Goal: Information Seeking & Learning: Check status

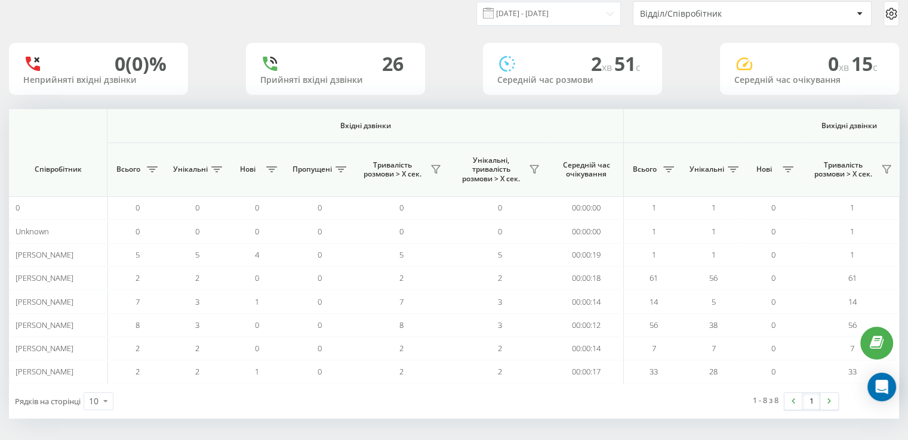
scroll to position [0, 775]
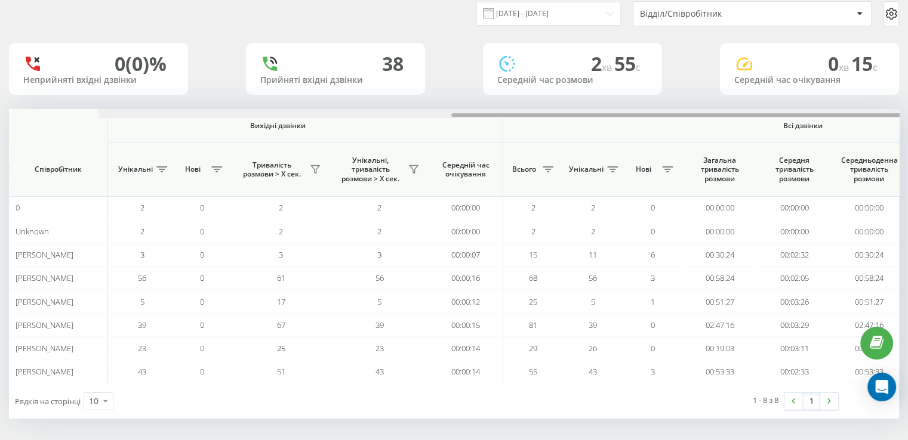
scroll to position [0, 775]
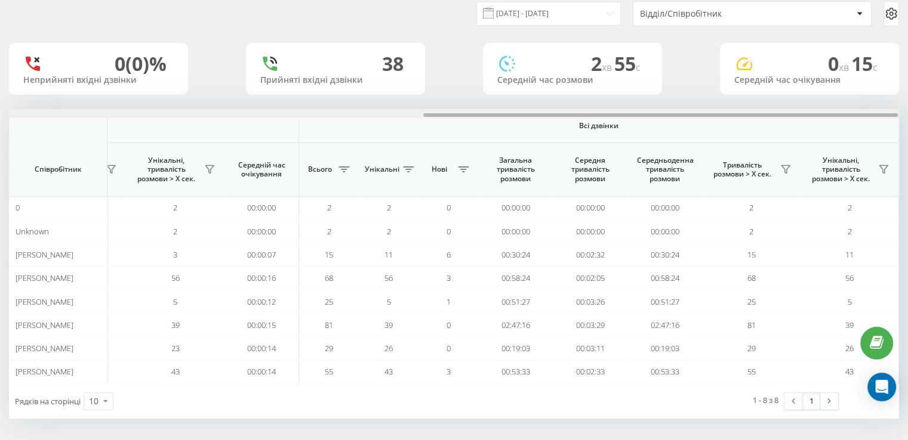
click at [821, 63] on div "22.09.2025 - 22.09.2025 Відділ/Співробітник 0 (0)% Неприйняті вхідні дзвінки 38…" at bounding box center [454, 206] width 890 height 426
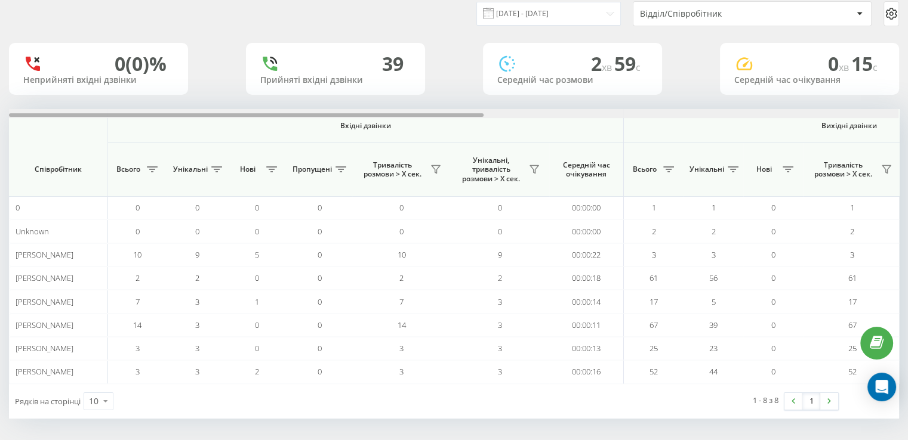
scroll to position [0, 775]
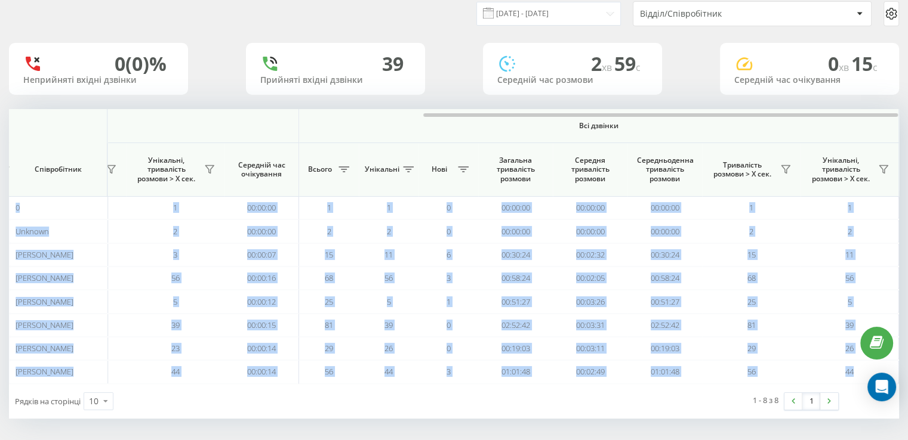
drag, startPoint x: 206, startPoint y: 118, endPoint x: 637, endPoint y: 106, distance: 430.5
click at [637, 106] on div "22.09.2025 - 22.09.2025 Відділ/Співробітник 0 (0)% Неприйняті вхідні дзвінки 39…" at bounding box center [454, 206] width 890 height 426
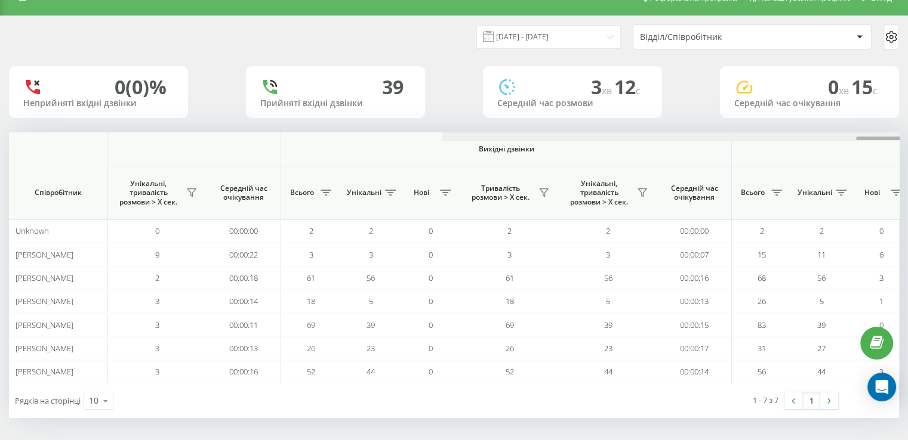
scroll to position [0, 775]
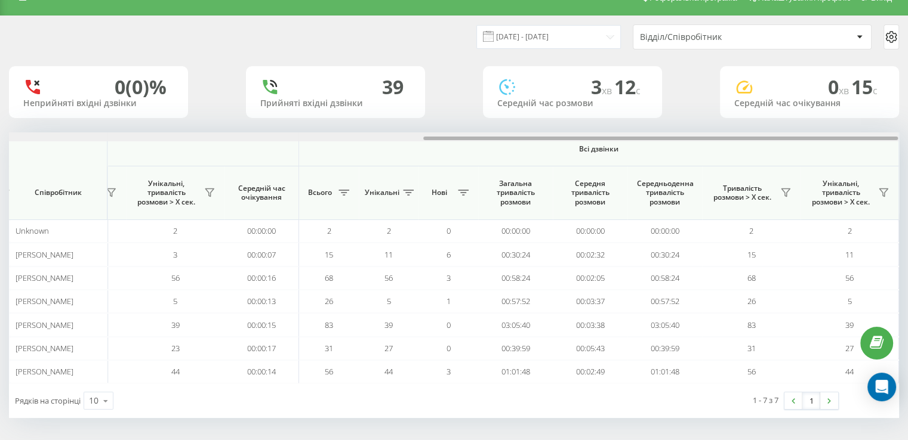
drag, startPoint x: 358, startPoint y: 138, endPoint x: 858, endPoint y: 156, distance: 500.4
click at [858, 156] on div "Вхідні дзвінки Вихідні дзвінки Всі дзвінки Співробітник Всього Унікальні Нові П…" at bounding box center [454, 257] width 890 height 251
